Goal: Find specific page/section: Find specific page/section

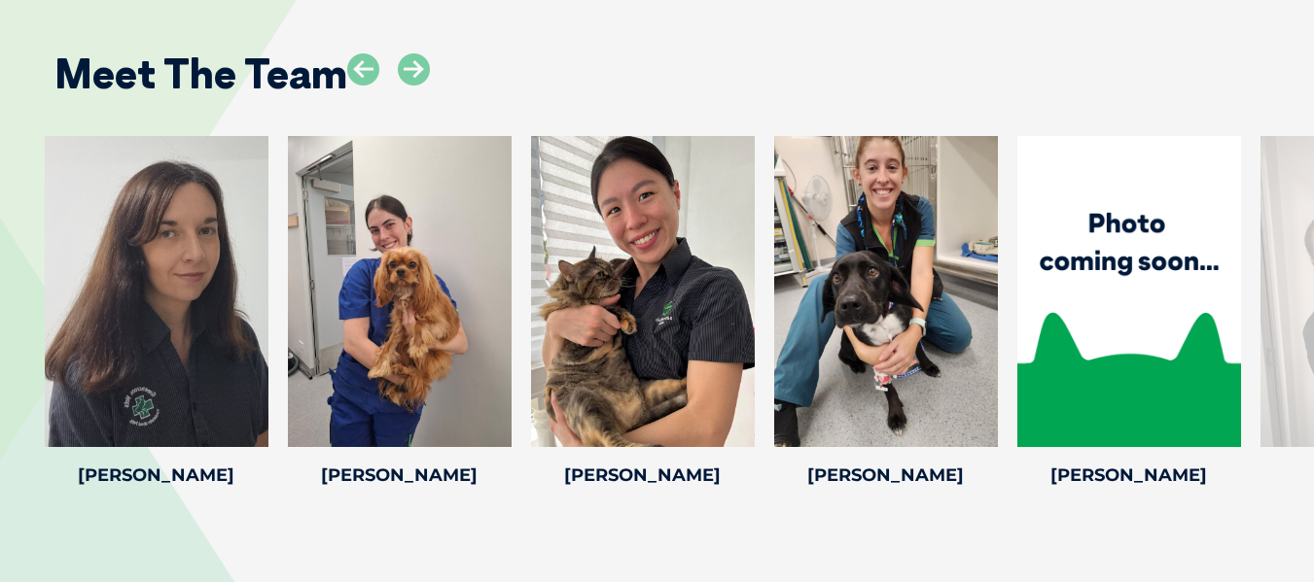
scroll to position [4278, 0]
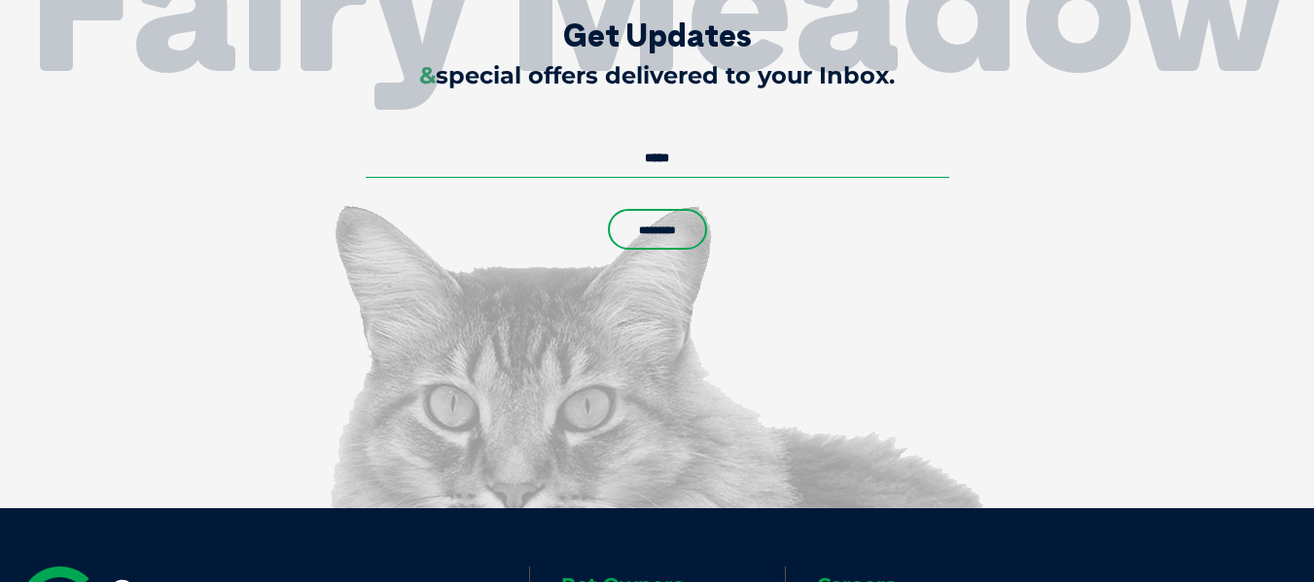
scroll to position [6200, 0]
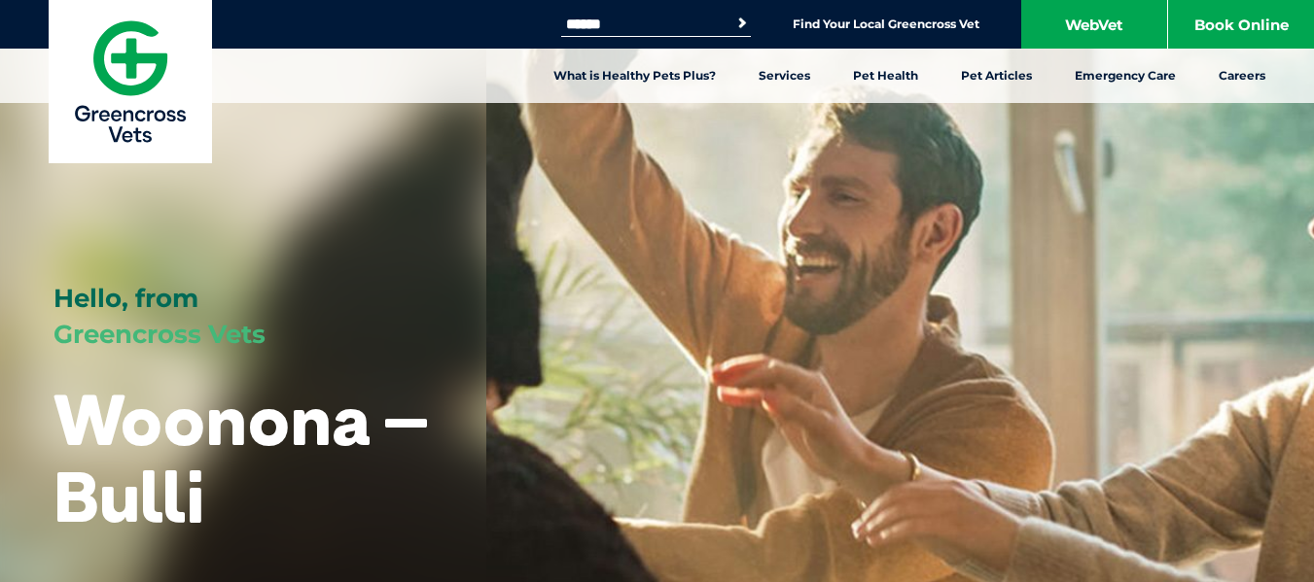
click at [626, 22] on input "Search for:" at bounding box center [643, 25] width 165 height 16
type input "*"
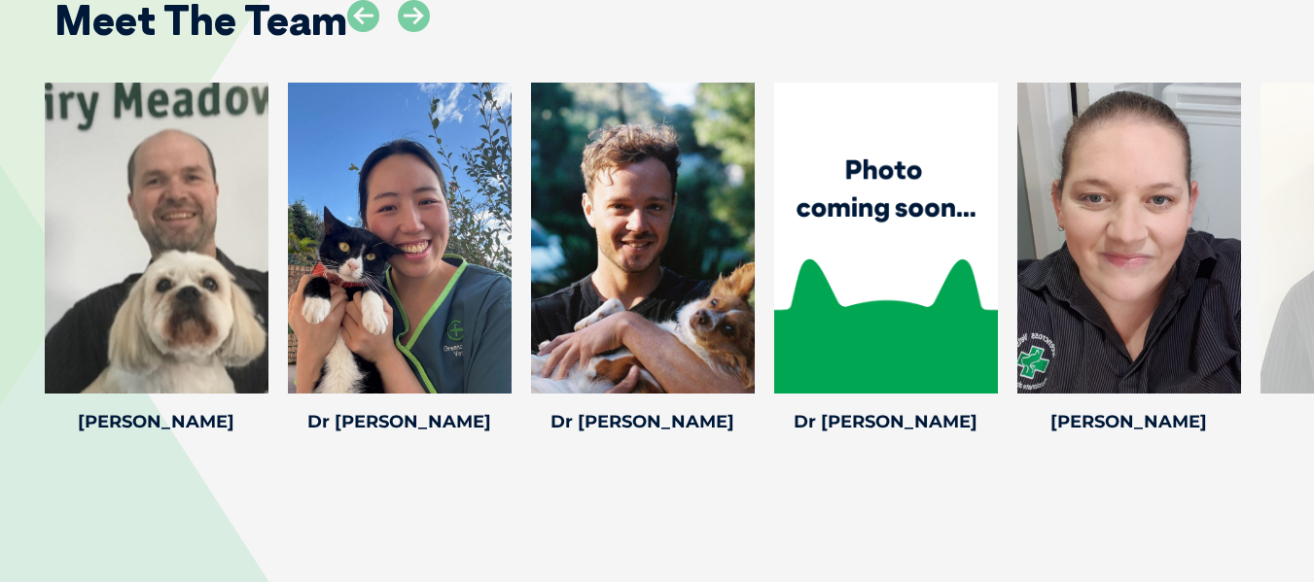
scroll to position [2917, 0]
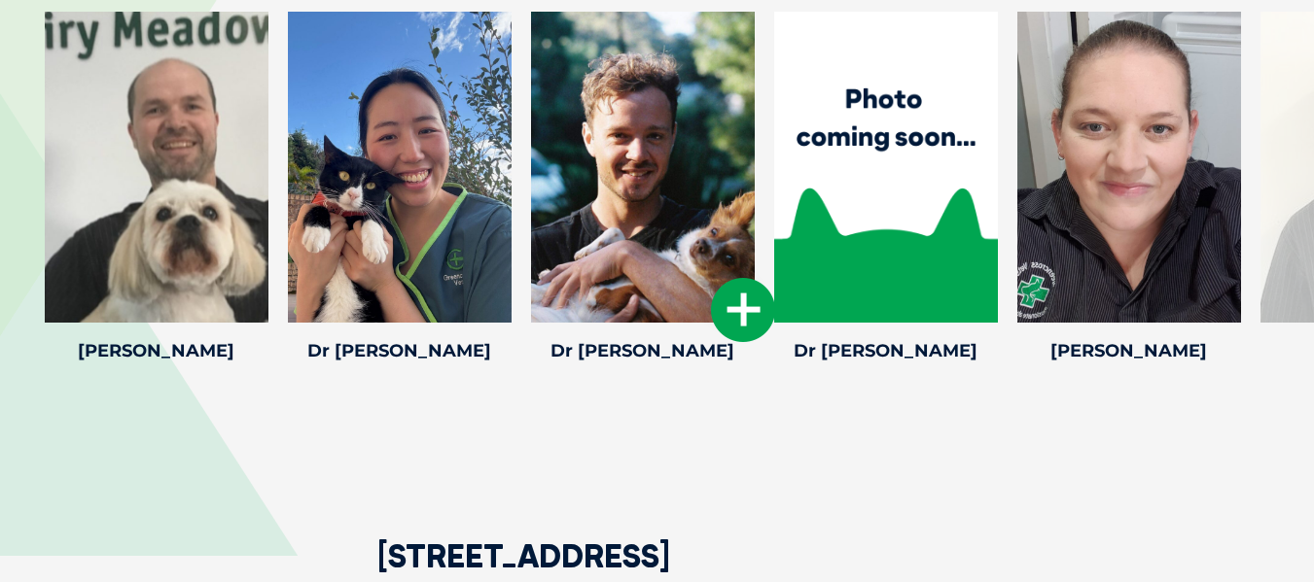
click at [740, 307] on icon at bounding box center [743, 310] width 64 height 64
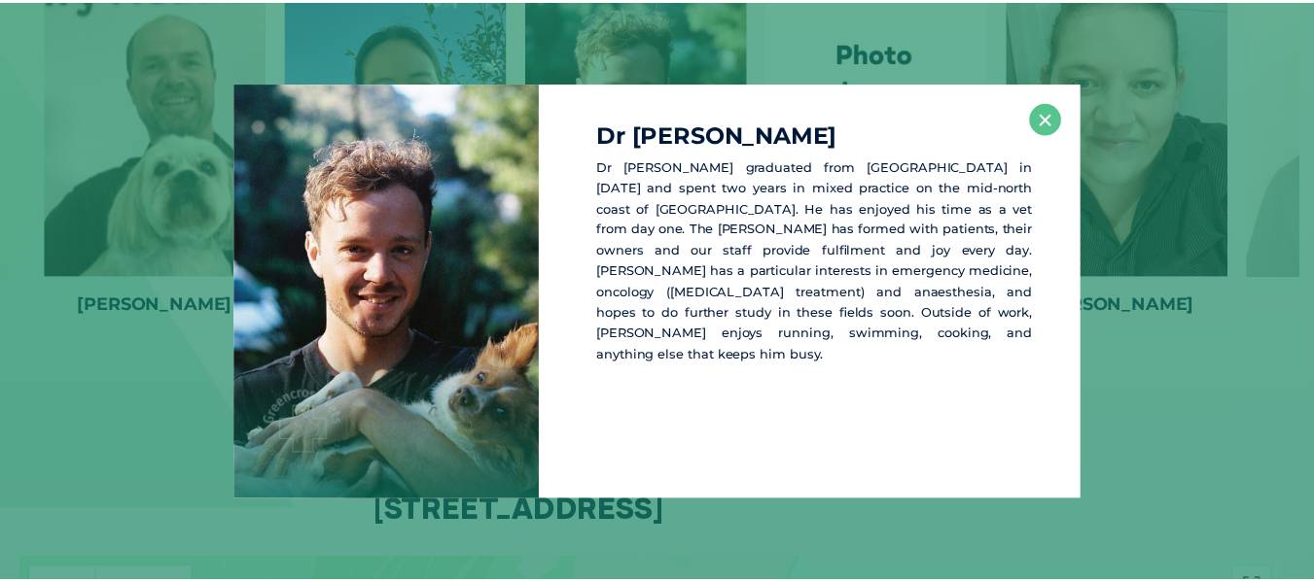
scroll to position [2964, 0]
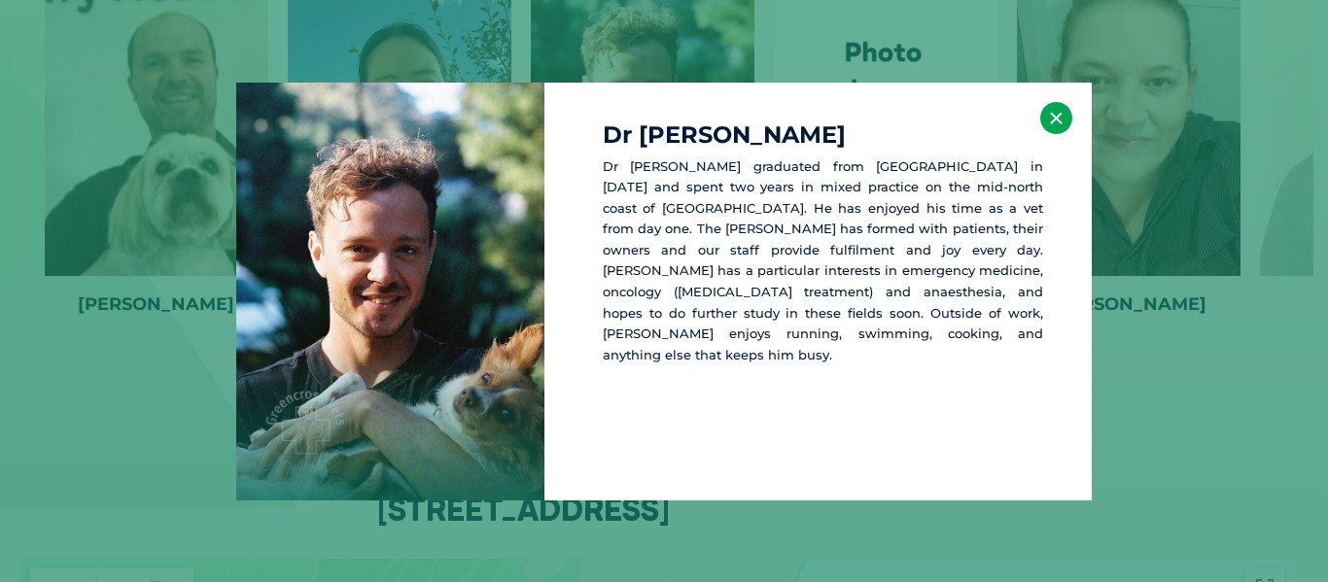
click at [1059, 120] on button "×" at bounding box center [1056, 118] width 32 height 32
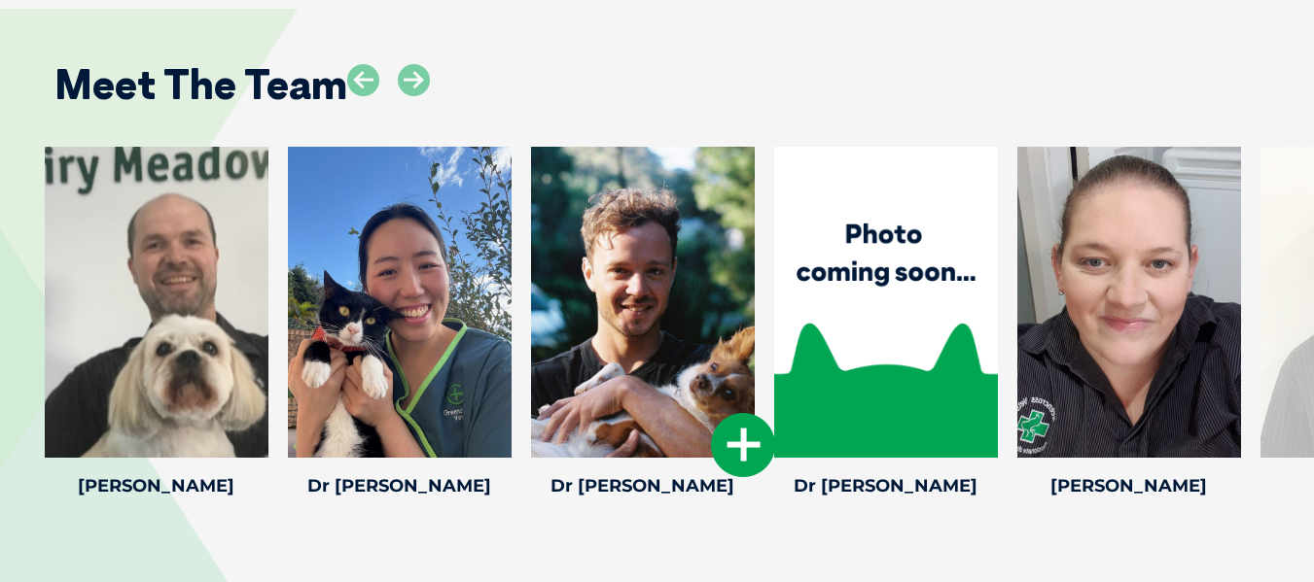
scroll to position [2769, 0]
